Goal: Information Seeking & Learning: Learn about a topic

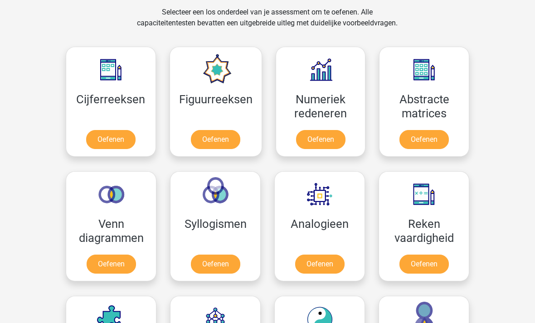
scroll to position [449, 0]
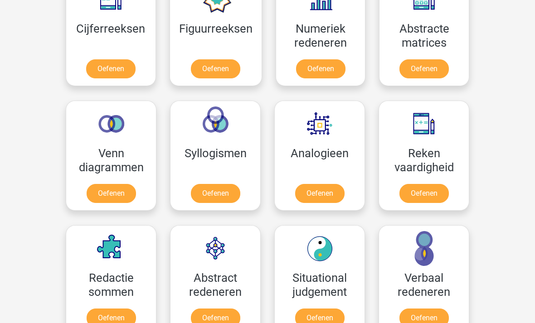
click at [345, 196] on link "Oefenen" at bounding box center [319, 194] width 49 height 19
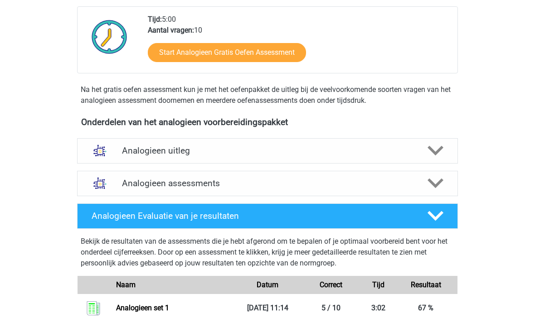
scroll to position [210, 0]
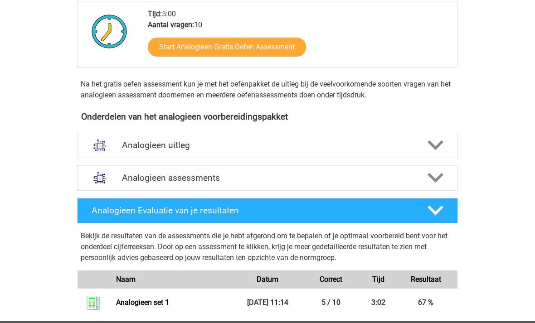
click at [303, 179] on h4 "Analogieen assessments" at bounding box center [267, 178] width 291 height 10
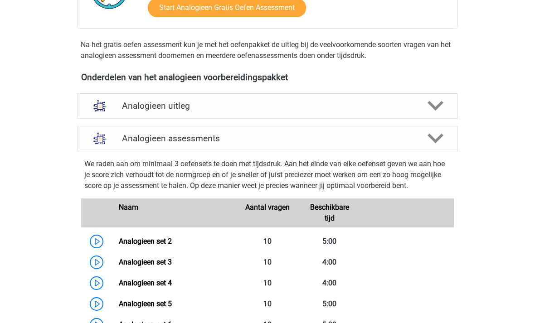
scroll to position [267, 0]
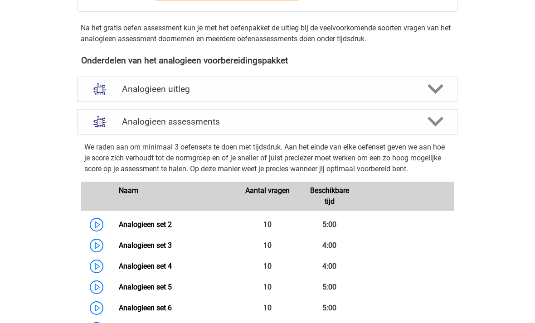
click at [172, 227] on link "Analogieen set 2" at bounding box center [145, 224] width 53 height 9
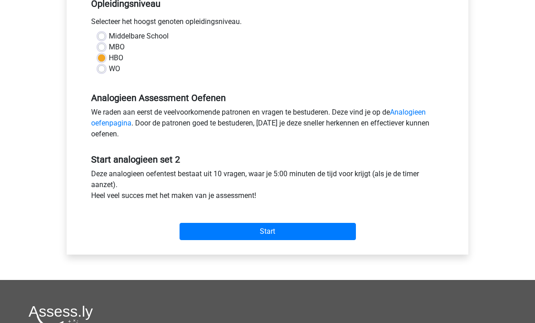
scroll to position [234, 0]
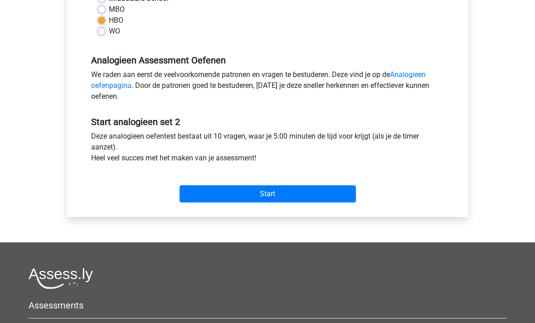
click at [297, 198] on input "Start" at bounding box center [268, 194] width 176 height 17
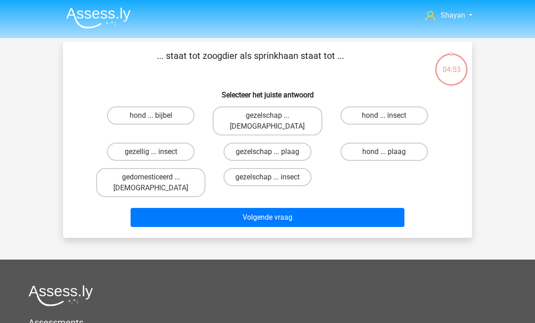
click at [395, 114] on label "hond ... insect" at bounding box center [385, 116] width 88 height 18
click at [390, 116] on input "hond ... insect" at bounding box center [387, 119] width 6 height 6
radio input "true"
click at [348, 208] on button "Volgende vraag" at bounding box center [268, 217] width 274 height 19
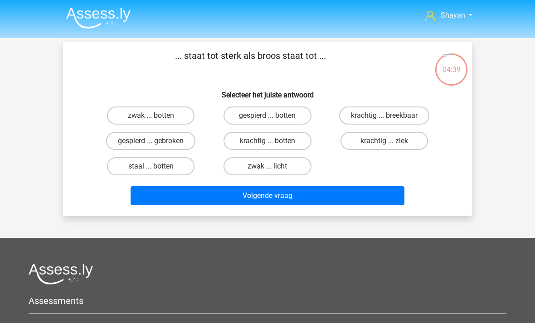
click at [381, 113] on label "krachtig ... breekbaar" at bounding box center [384, 116] width 90 height 18
click at [384, 116] on input "krachtig ... breekbaar" at bounding box center [387, 119] width 6 height 6
radio input "true"
click at [150, 205] on button "Volgende vraag" at bounding box center [268, 195] width 274 height 19
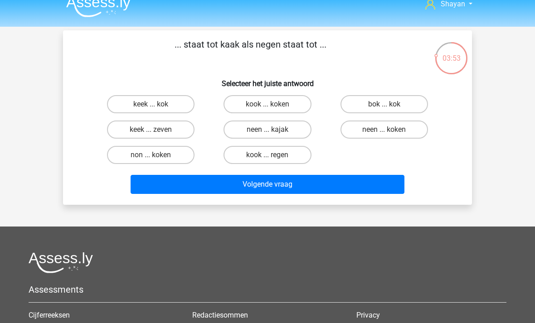
scroll to position [12, 0]
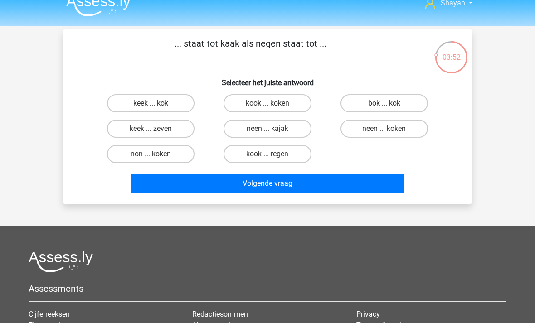
click at [119, 137] on label "keek ... zeven" at bounding box center [151, 129] width 88 height 18
click at [151, 135] on input "keek ... zeven" at bounding box center [154, 132] width 6 height 6
radio input "true"
click at [164, 193] on button "Volgende vraag" at bounding box center [268, 183] width 274 height 19
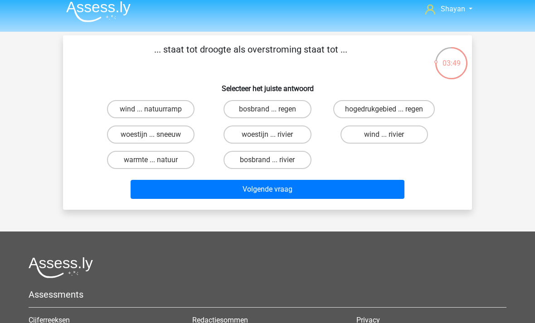
scroll to position [2, 0]
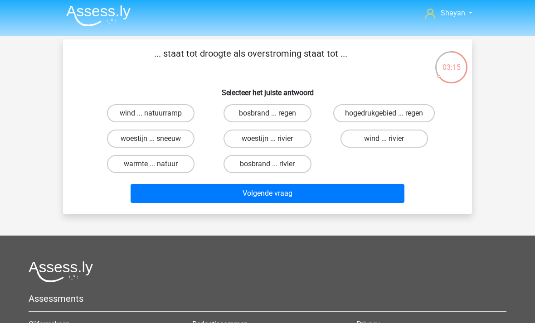
click at [288, 140] on label "woestijn ... rivier" at bounding box center [268, 139] width 88 height 18
click at [273, 140] on input "woestijn ... rivier" at bounding box center [271, 142] width 6 height 6
radio input "true"
click at [284, 199] on button "Volgende vraag" at bounding box center [268, 193] width 274 height 19
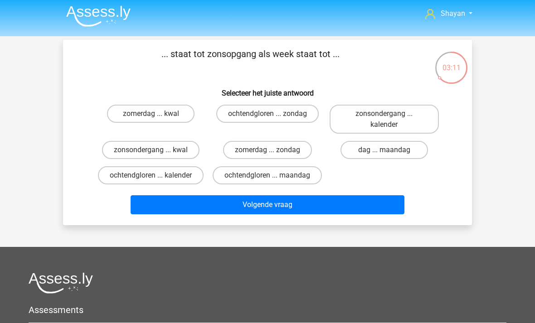
scroll to position [0, 0]
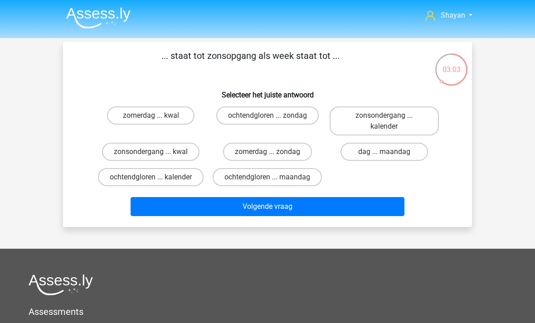
click at [129, 18] on img at bounding box center [98, 17] width 64 height 21
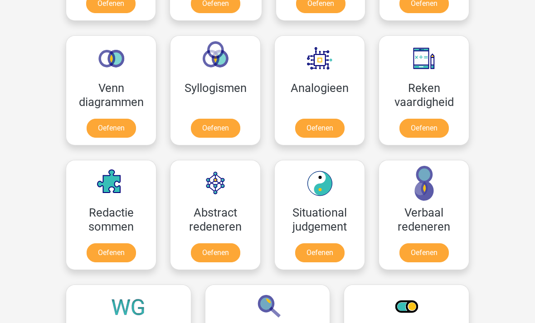
scroll to position [513, 0]
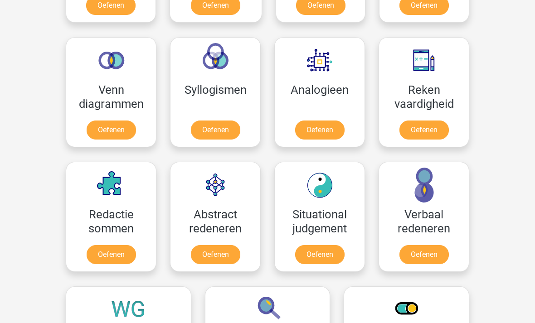
click at [430, 140] on link "Oefenen" at bounding box center [424, 130] width 49 height 19
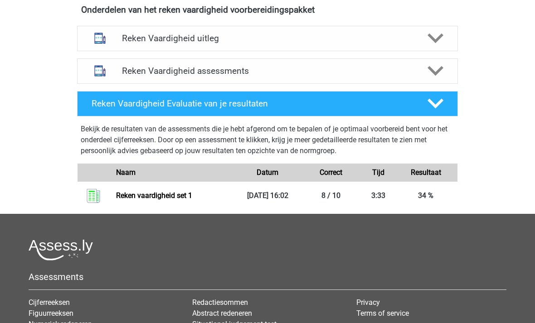
scroll to position [302, 0]
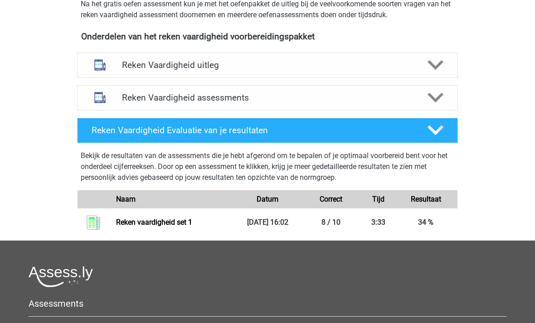
click at [119, 93] on div "Reken Vaardigheid assessments" at bounding box center [267, 98] width 305 height 10
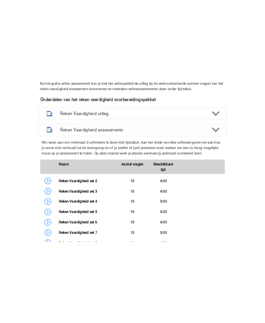
scroll to position [380, 0]
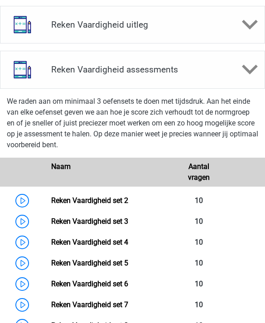
click at [51, 197] on link "Reken Vaardigheid set 2" at bounding box center [89, 200] width 77 height 9
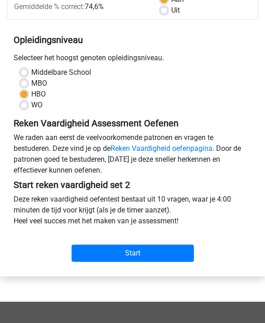
scroll to position [197, 0]
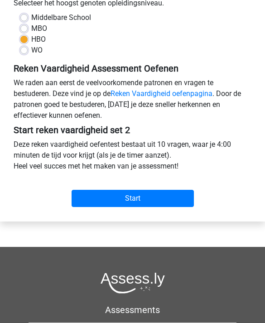
click at [166, 206] on input "Start" at bounding box center [133, 198] width 122 height 17
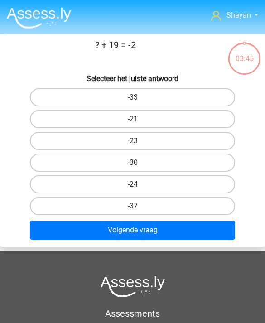
click at [208, 121] on label "-21" at bounding box center [133, 119] width 206 height 18
click at [139, 121] on input "-21" at bounding box center [136, 122] width 6 height 6
radio input "true"
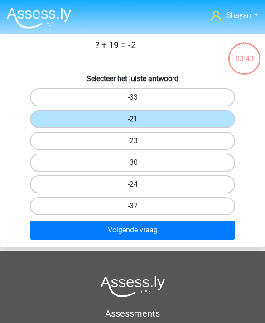
click at [175, 231] on button "Volgende vraag" at bounding box center [133, 230] width 206 height 19
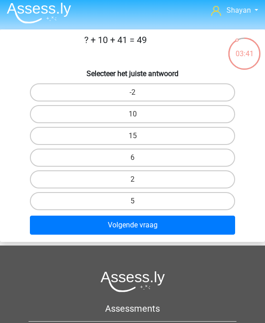
scroll to position [5, 0]
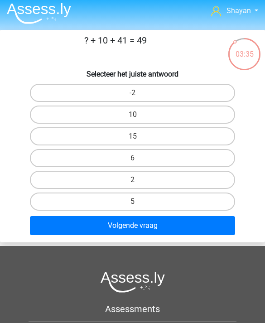
click at [52, 91] on label "-2" at bounding box center [133, 93] width 206 height 18
click at [133, 93] on input "-2" at bounding box center [136, 96] width 6 height 6
radio input "true"
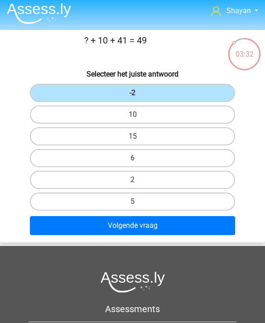
click at [67, 235] on button "Volgende vraag" at bounding box center [133, 225] width 206 height 19
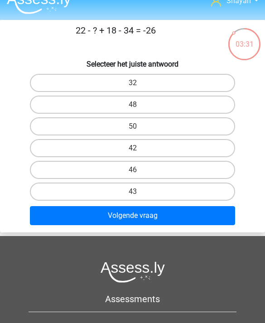
scroll to position [9, 0]
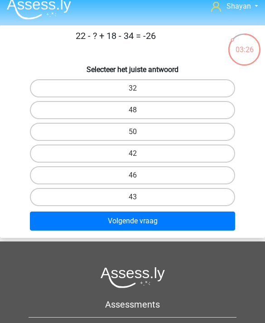
click at [30, 7] on img at bounding box center [39, 8] width 64 height 21
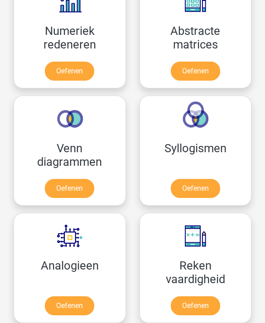
scroll to position [800, 0]
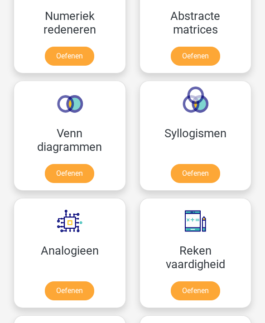
click at [63, 54] on link "Oefenen" at bounding box center [69, 56] width 49 height 19
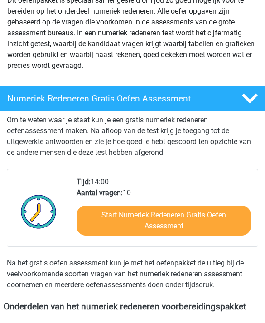
scroll to position [207, 0]
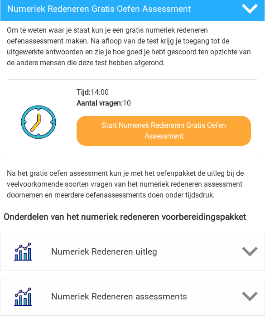
click at [205, 138] on link "Start Numeriek Redeneren Gratis Oefen Assessment" at bounding box center [164, 132] width 175 height 30
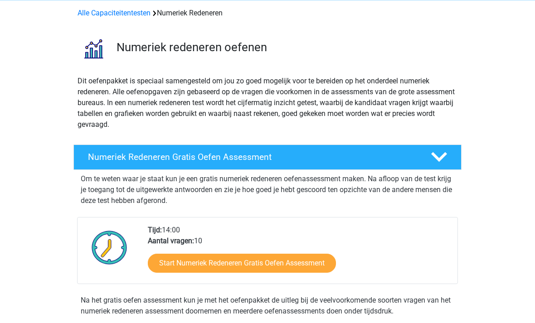
scroll to position [0, 0]
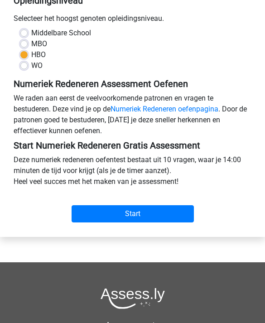
scroll to position [196, 0]
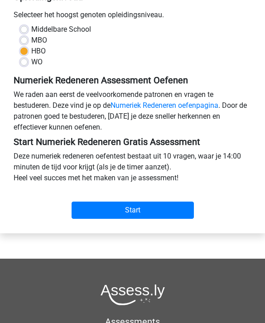
click at [171, 216] on input "Start" at bounding box center [133, 210] width 122 height 17
